Goal: Information Seeking & Learning: Learn about a topic

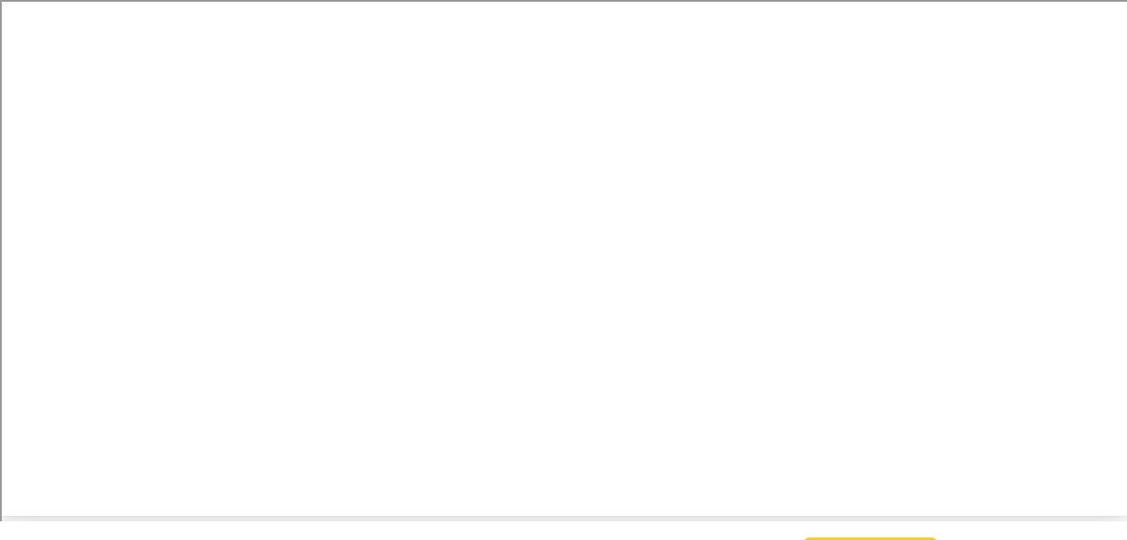
scroll to position [26, 0]
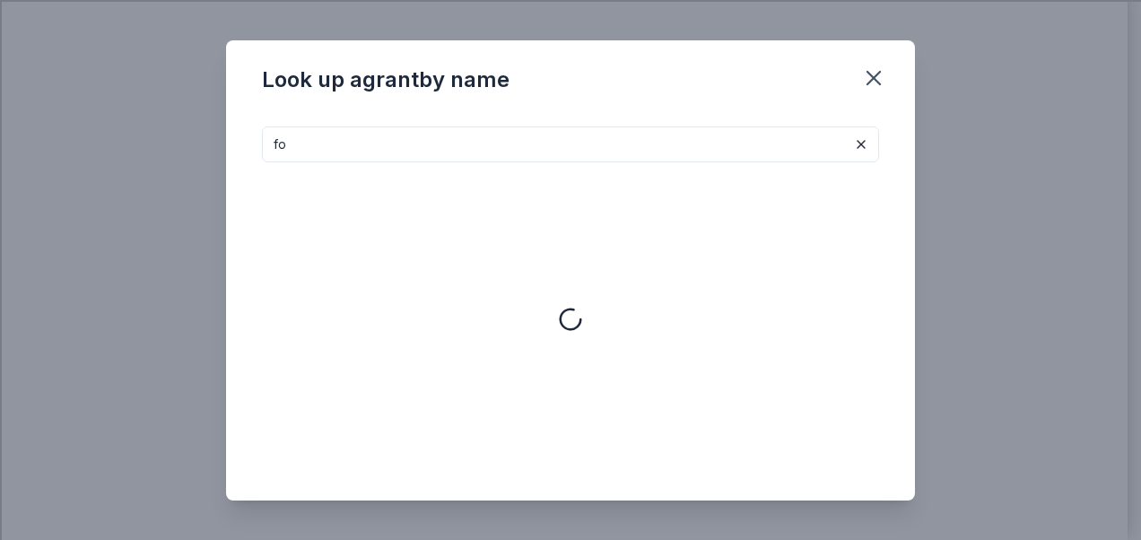
type input "f"
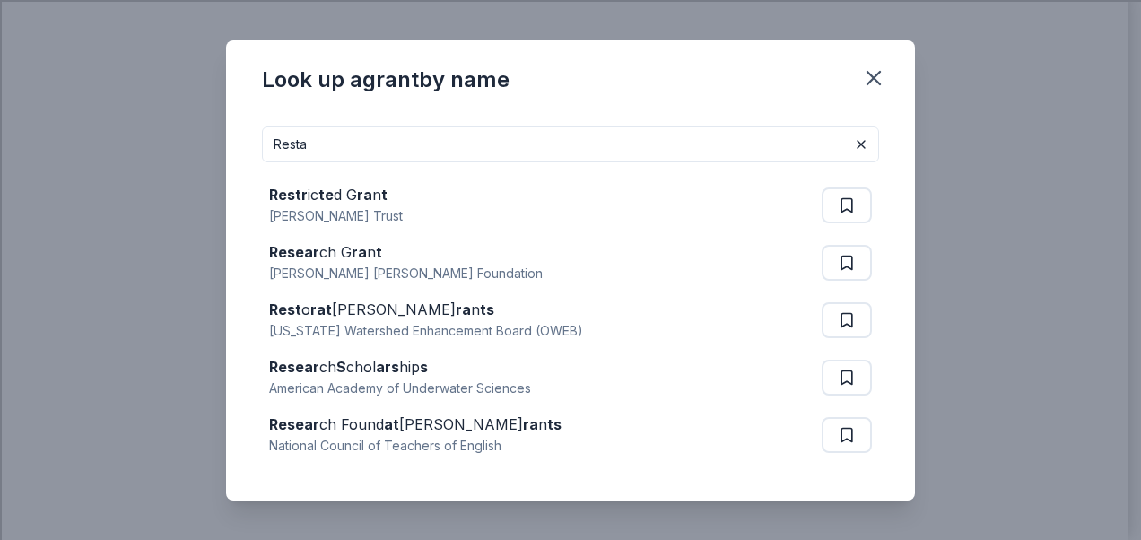
type input "restaurants"
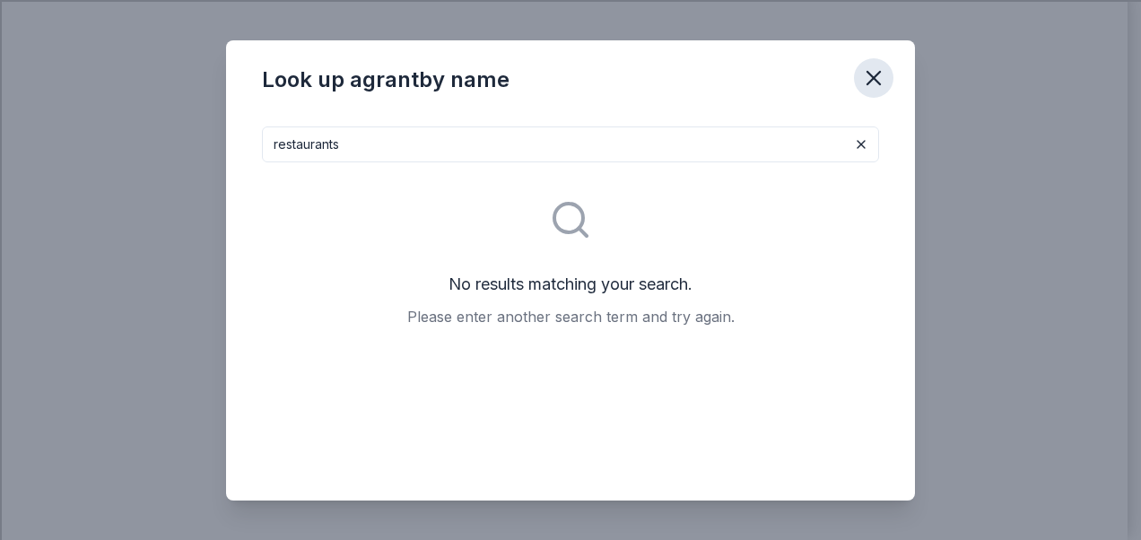
click at [861, 80] on icon "button" at bounding box center [873, 77] width 25 height 25
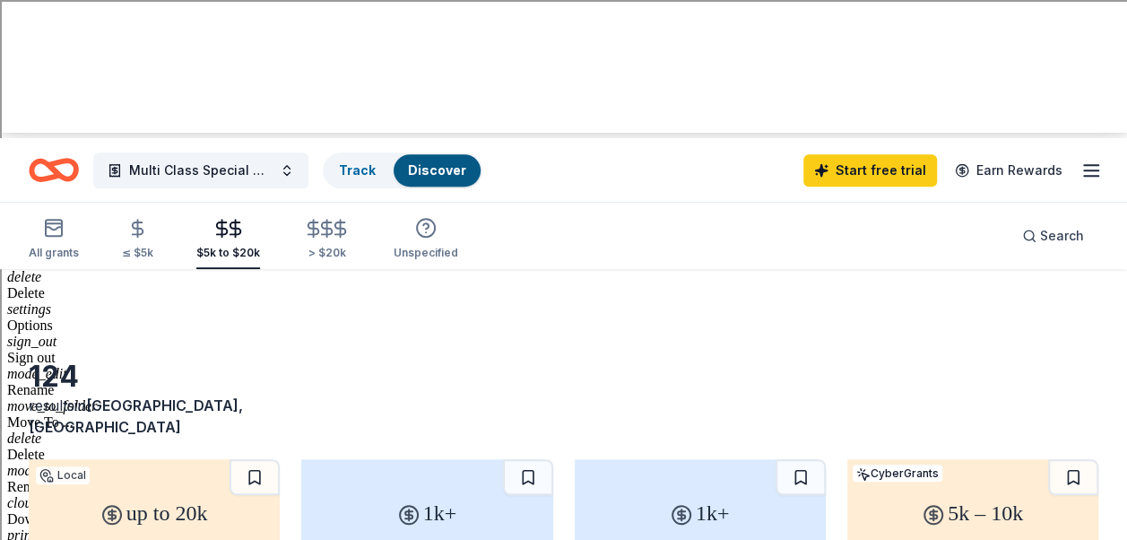
scroll to position [421, 0]
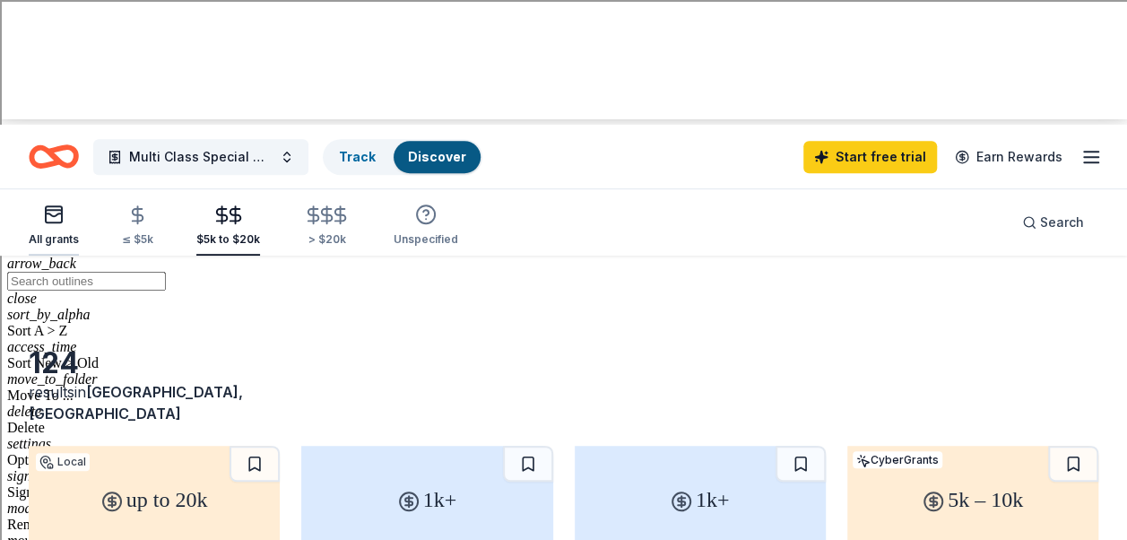
click at [58, 204] on icon "button" at bounding box center [54, 215] width 22 height 22
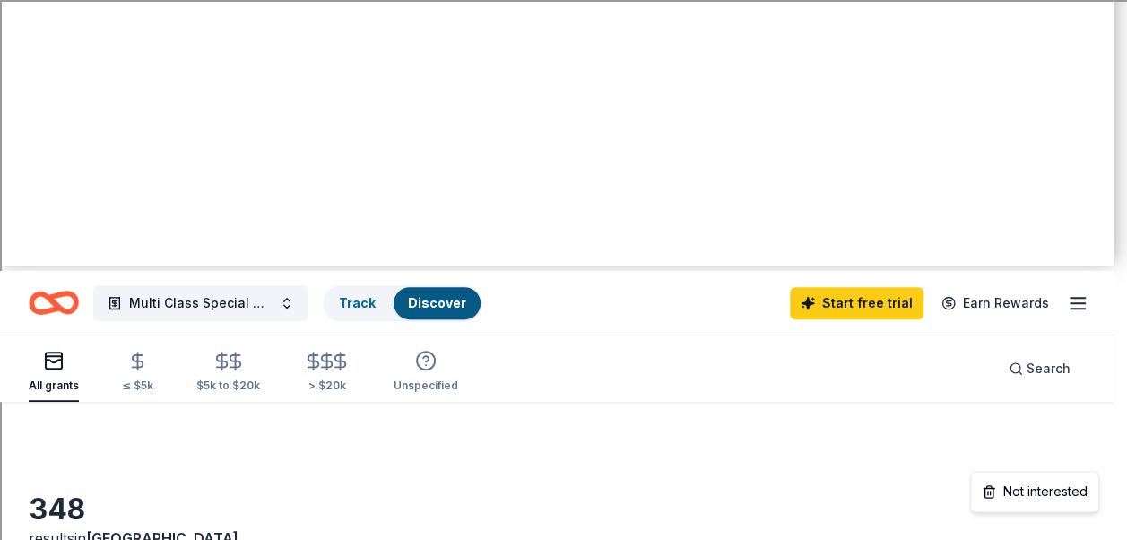
scroll to position [275, 0]
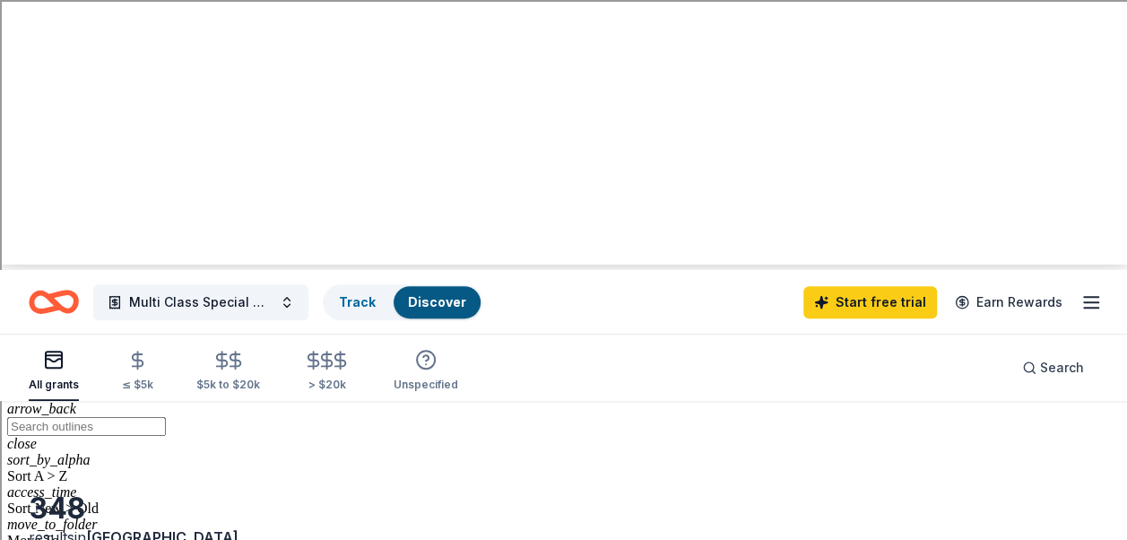
click at [290, 284] on button "Multi Class Special Olympic awards Luncheon" at bounding box center [200, 302] width 215 height 36
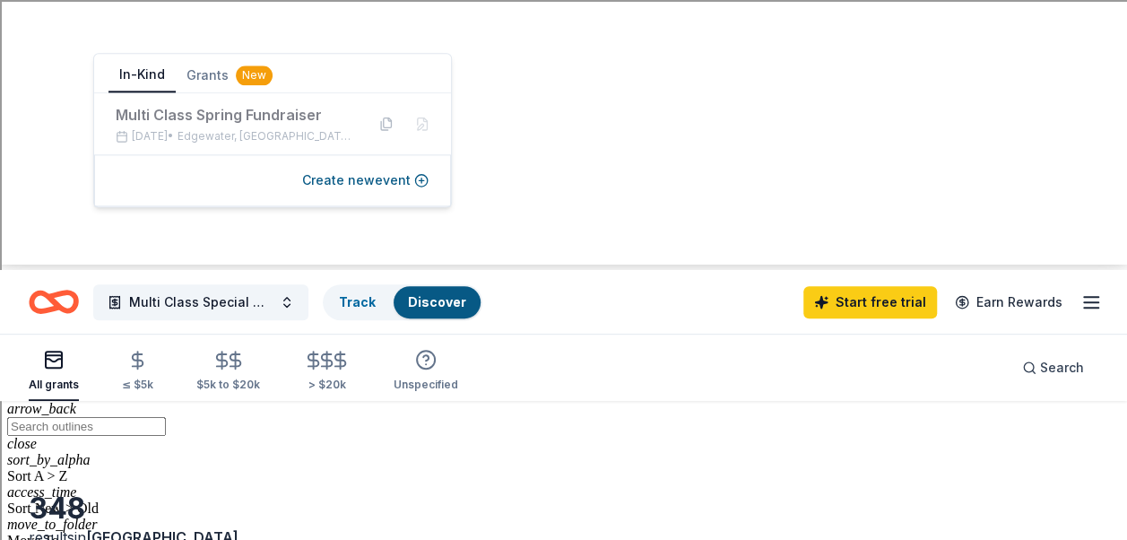
click at [143, 84] on button "In-Kind" at bounding box center [142, 75] width 67 height 34
click at [109, 58] on button "In-Kind" at bounding box center [142, 75] width 67 height 34
click at [143, 84] on button "In-Kind" at bounding box center [142, 75] width 67 height 34
click at [442, 294] on link "Discover" at bounding box center [437, 301] width 58 height 15
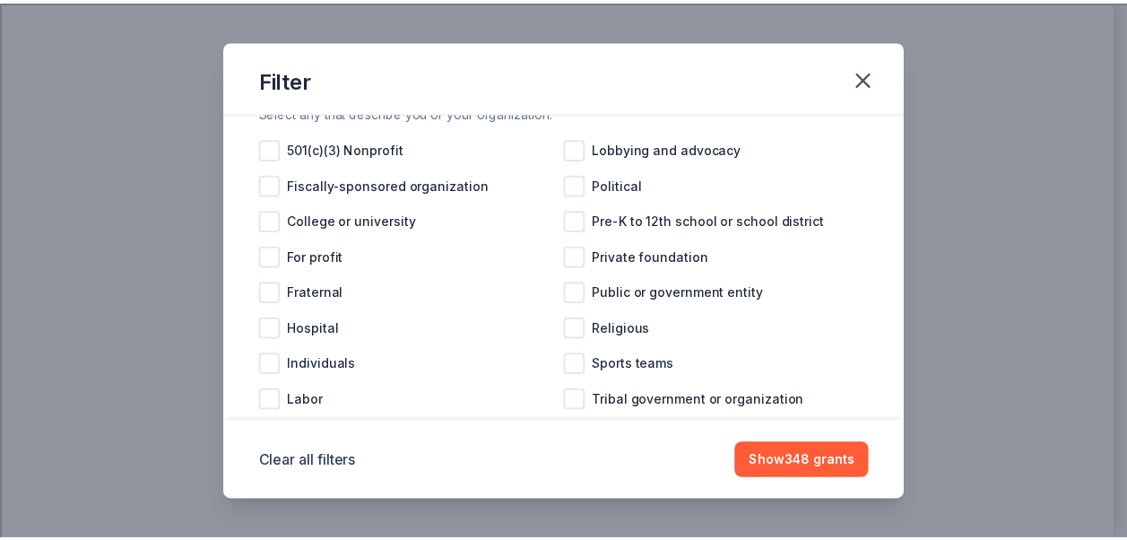
scroll to position [233, 0]
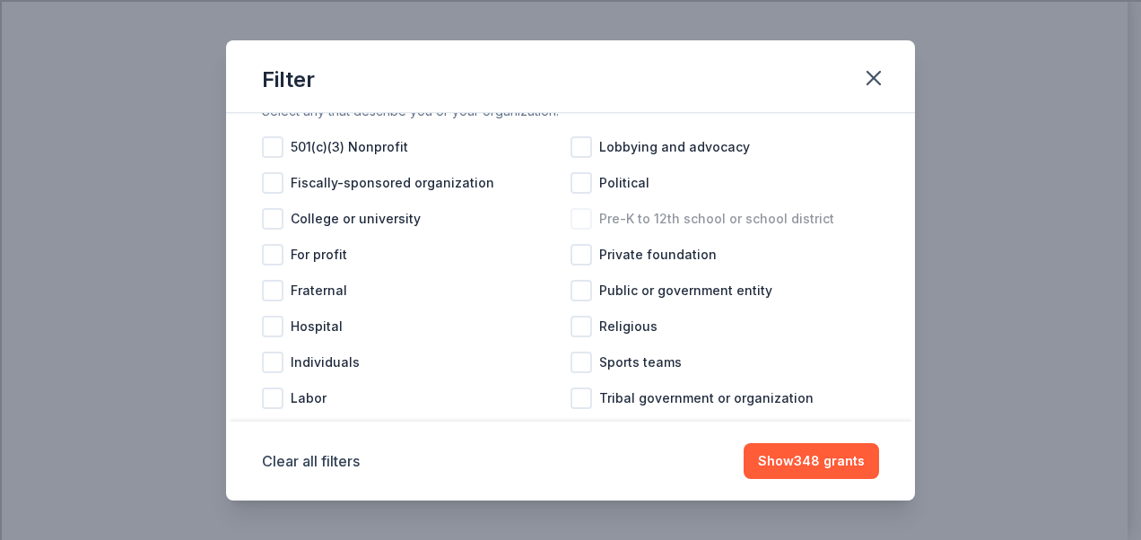
click at [578, 230] on div at bounding box center [581, 219] width 22 height 22
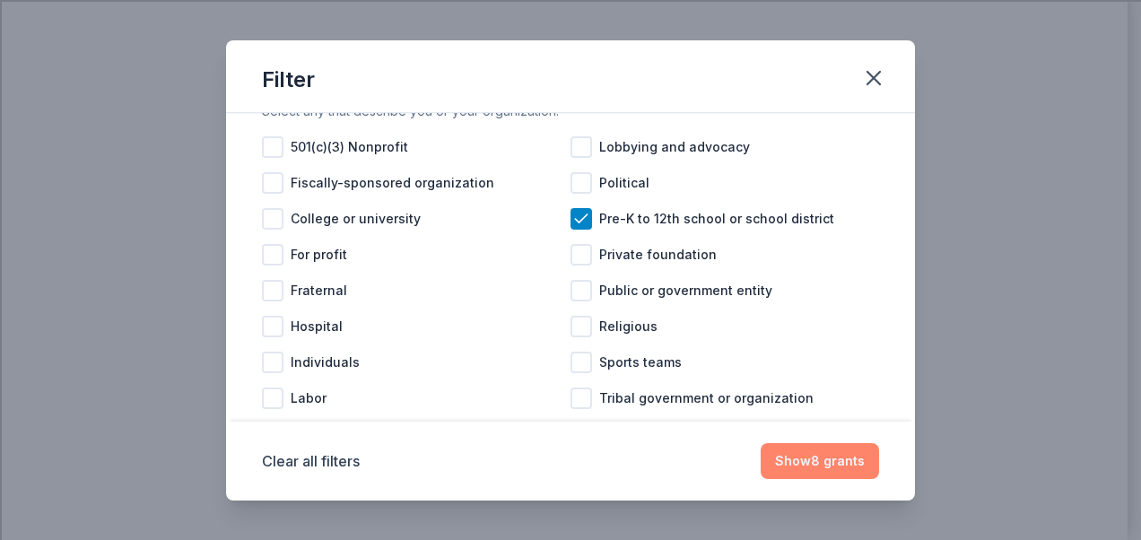
click at [836, 455] on button "Show 8 grants" at bounding box center [820, 461] width 118 height 36
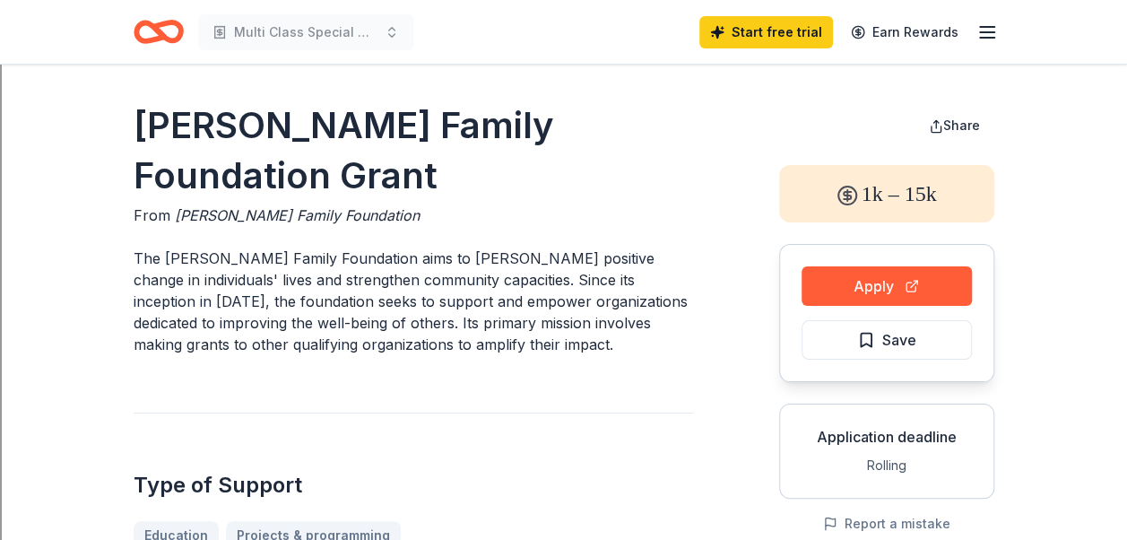
click at [996, 36] on icon "button" at bounding box center [988, 33] width 22 height 22
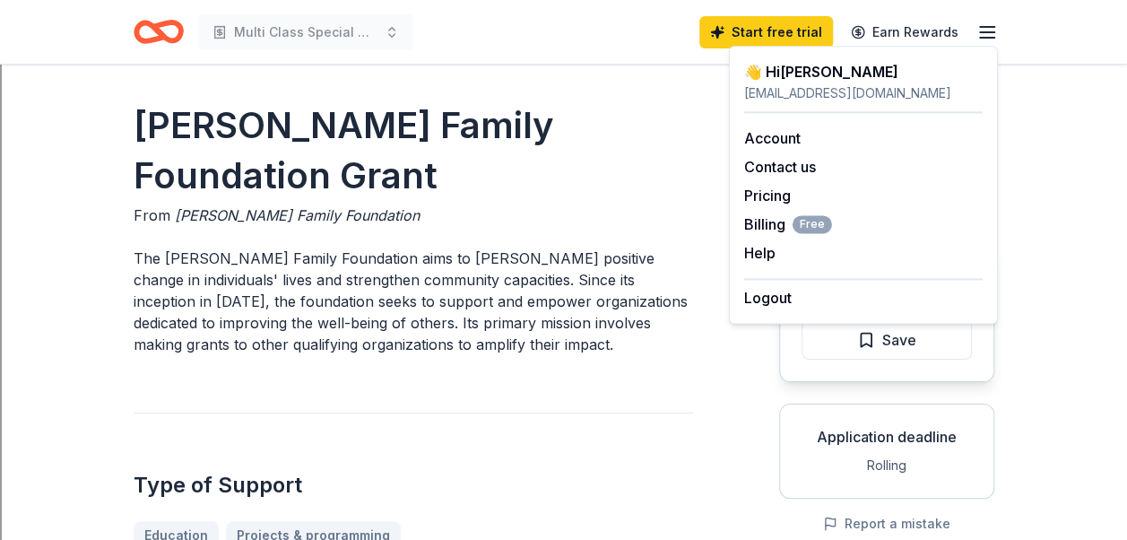
click at [629, 448] on div "Type of Support Education Projects & programming" at bounding box center [414, 481] width 560 height 137
